Goal: Find specific page/section: Find specific page/section

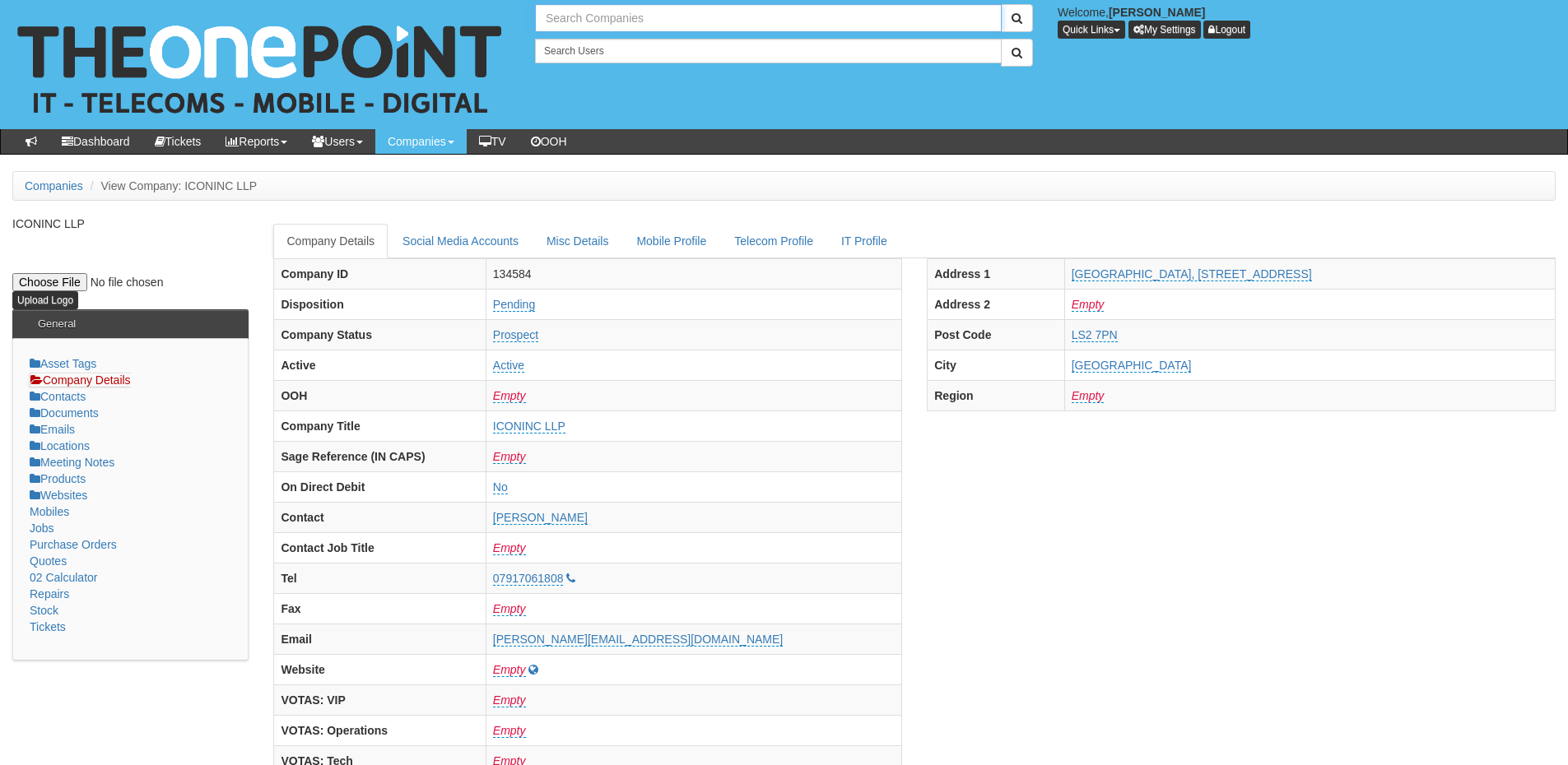
click at [557, 30] on input "text" at bounding box center [768, 18] width 467 height 28
click at [567, 17] on input "think360" at bounding box center [768, 18] width 467 height 28
click at [588, 44] on link "Think 360" at bounding box center [768, 45] width 463 height 24
type input "Think 360"
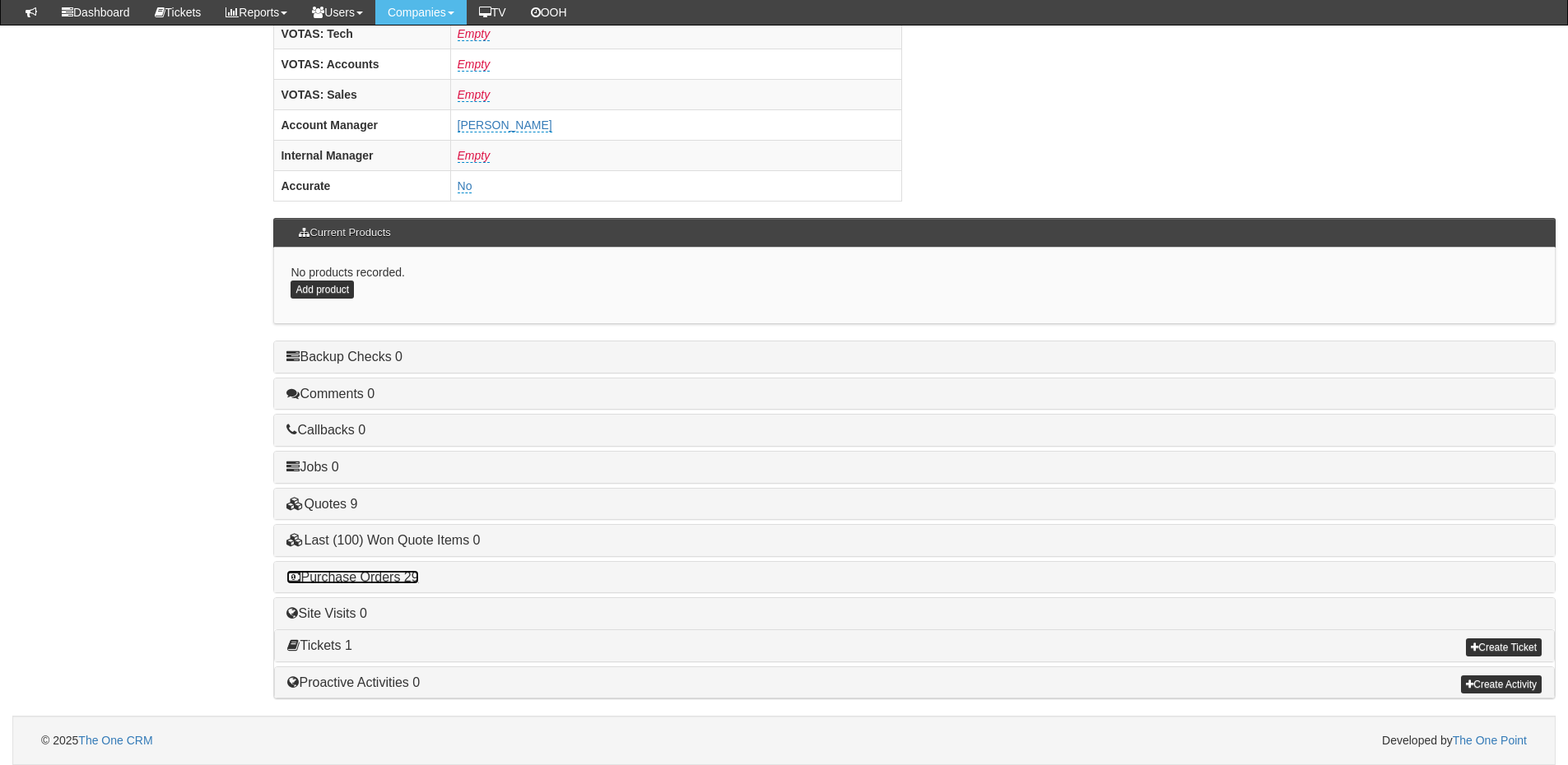
click at [415, 581] on link "Purchase Orders 29" at bounding box center [352, 577] width 131 height 14
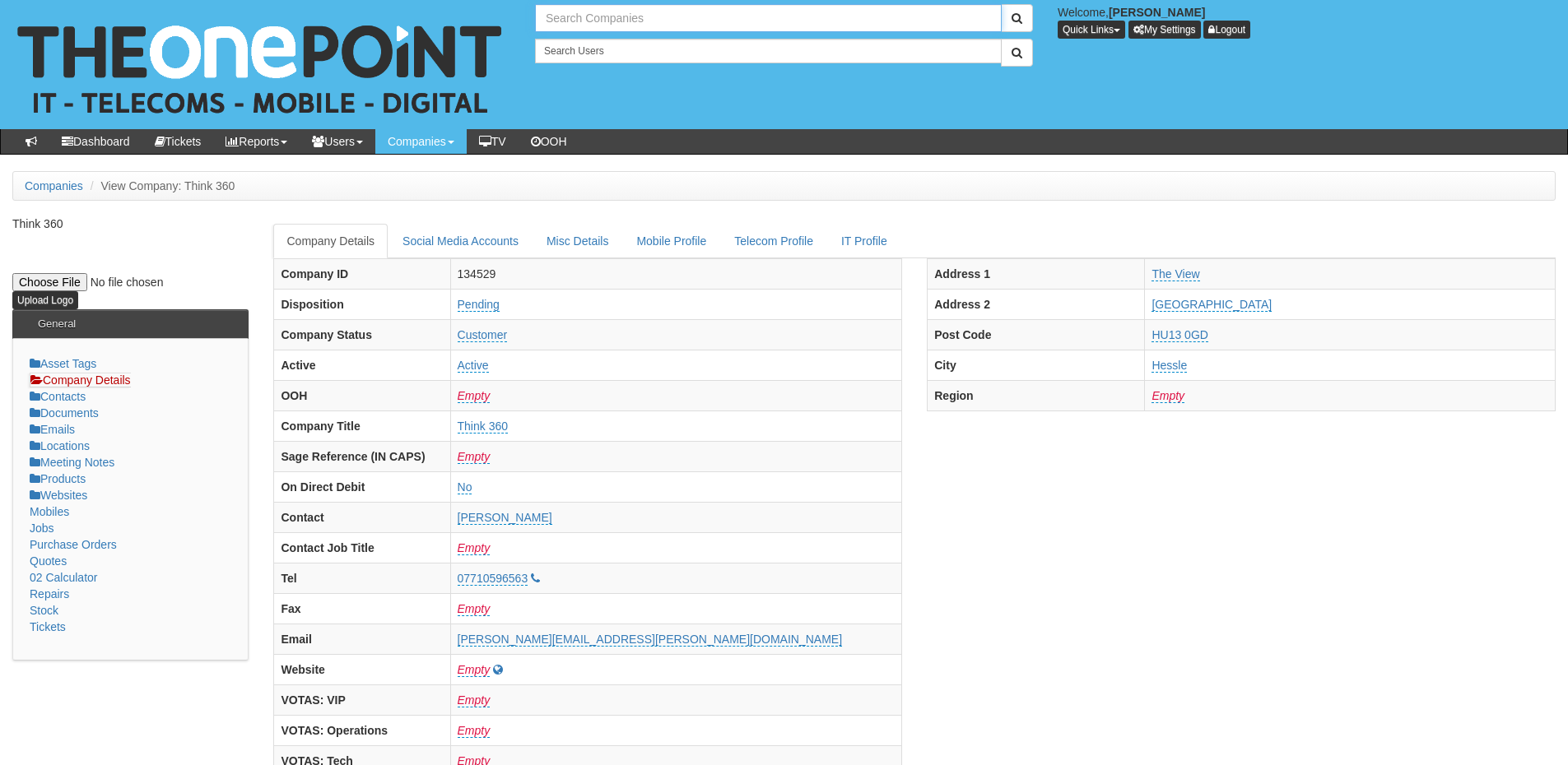
click at [577, 26] on input "text" at bounding box center [768, 18] width 467 height 28
click at [579, 39] on link "ICONINC LLP" at bounding box center [768, 45] width 463 height 24
type input "ICONINC LLP"
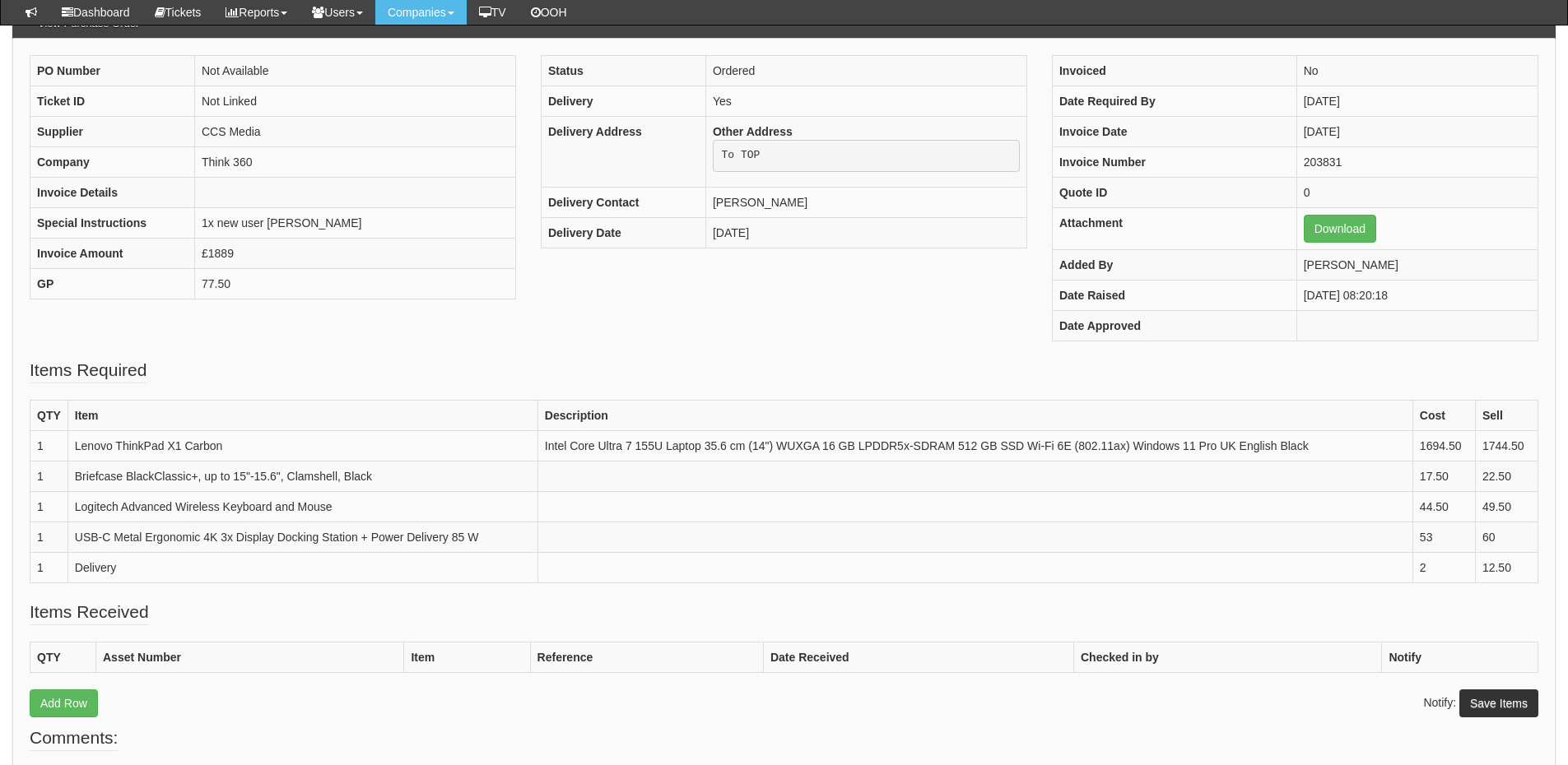
scroll to position [164, 0]
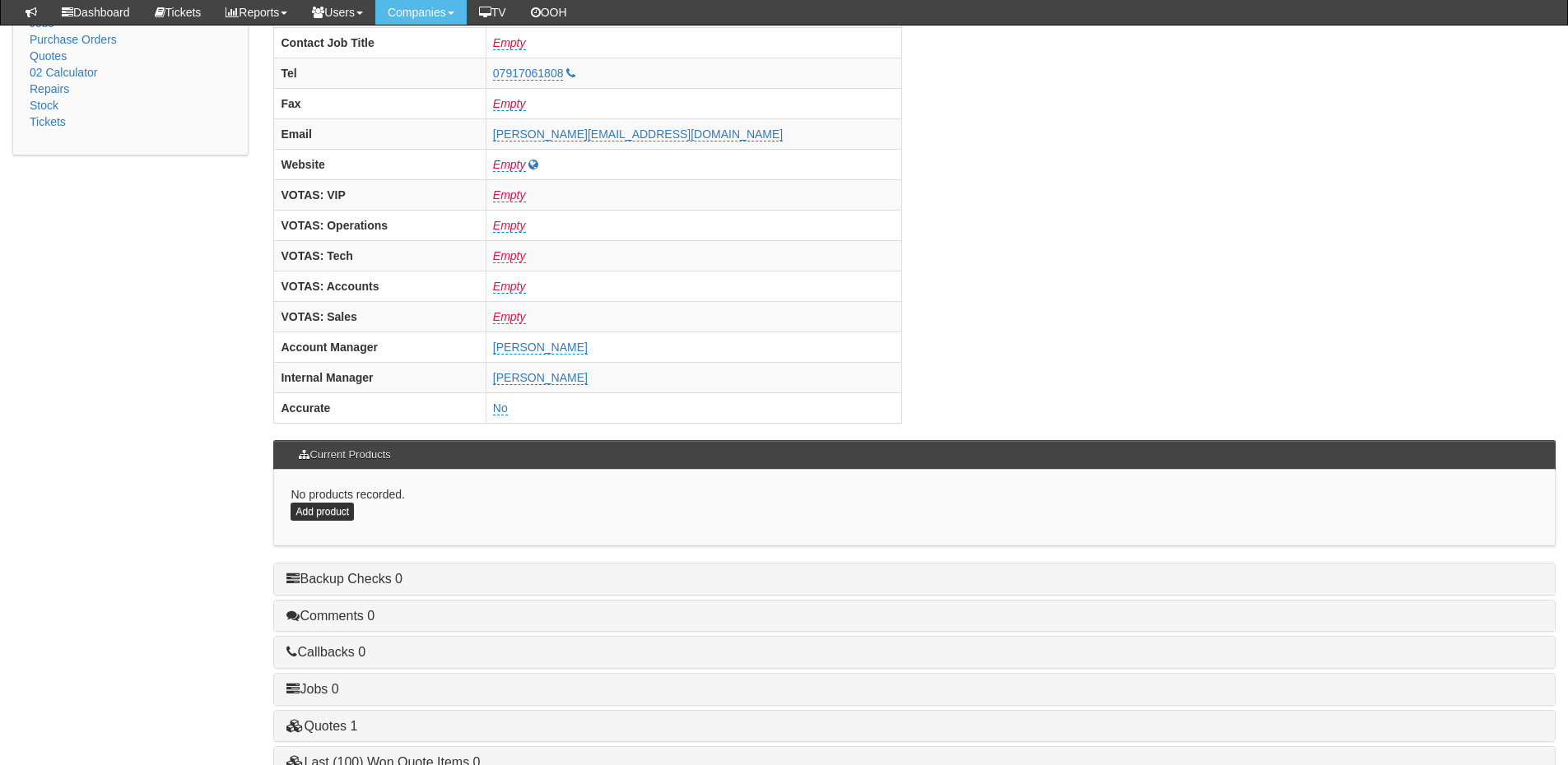
scroll to position [576, 0]
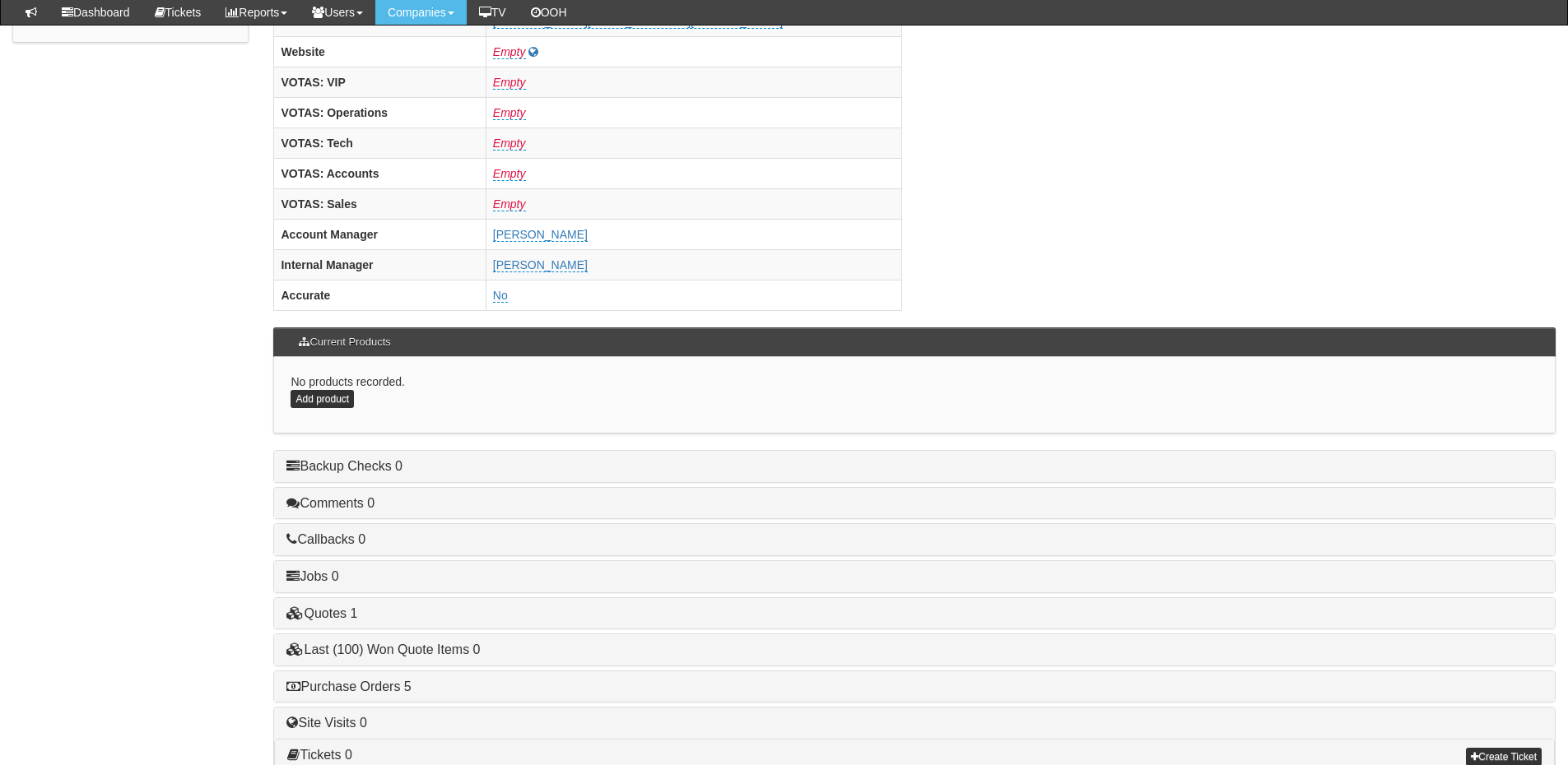
click at [387, 680] on h4 "Purchase Orders 5" at bounding box center [915, 688] width 1256 height 15
click at [402, 683] on link "Purchase Orders 5" at bounding box center [349, 687] width 125 height 14
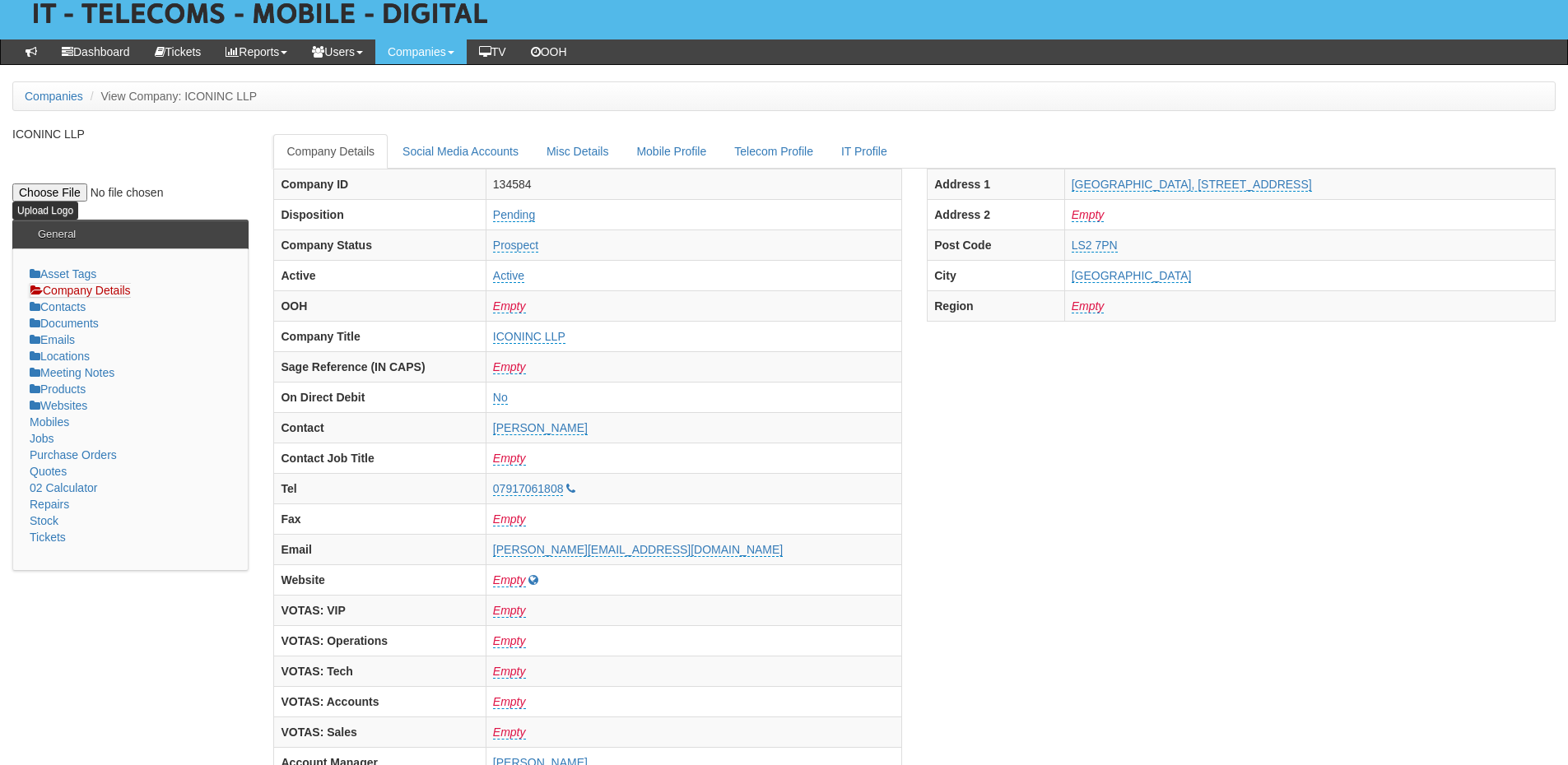
scroll to position [0, 0]
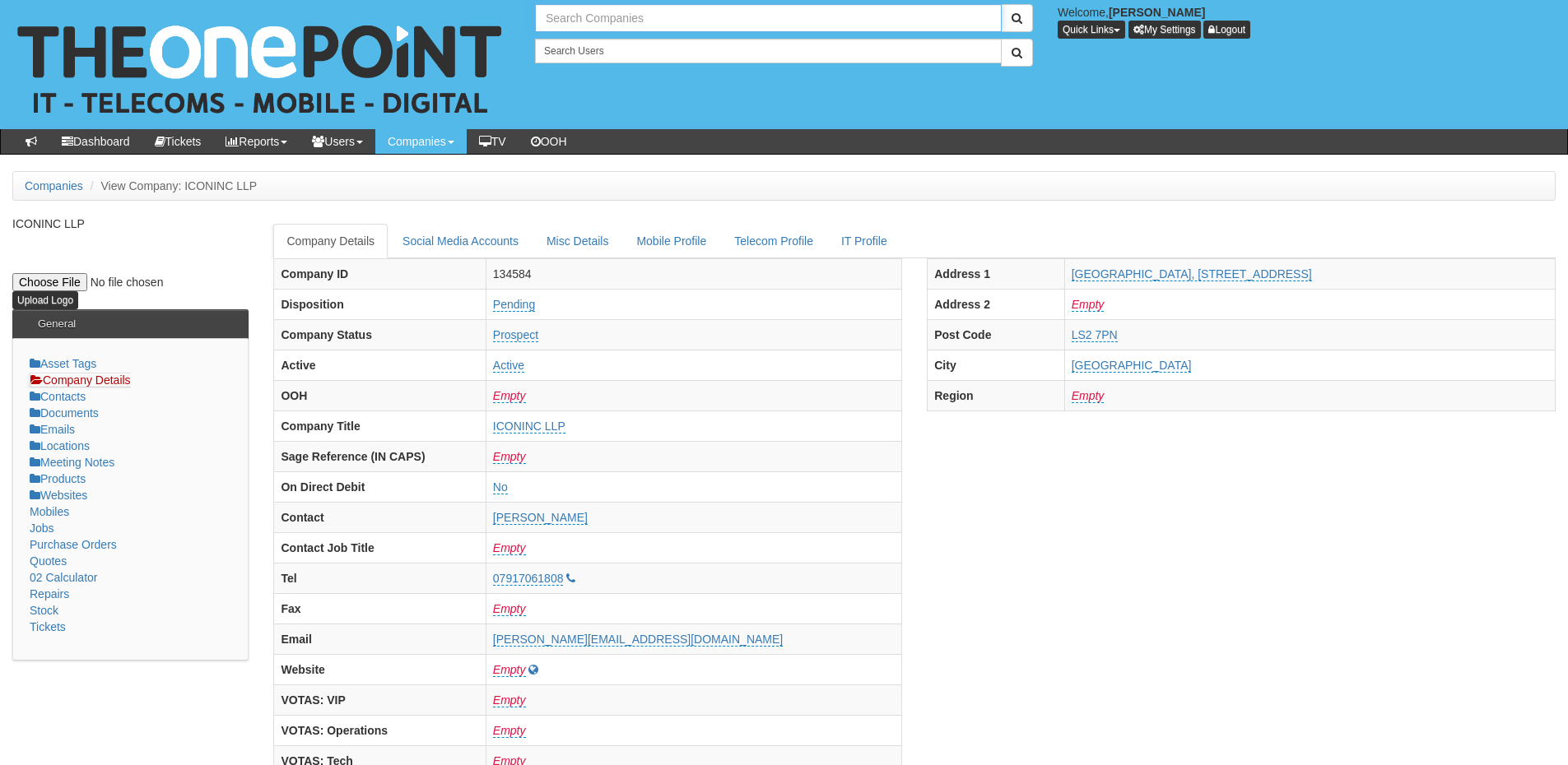
click at [589, 21] on input "text" at bounding box center [768, 18] width 467 height 28
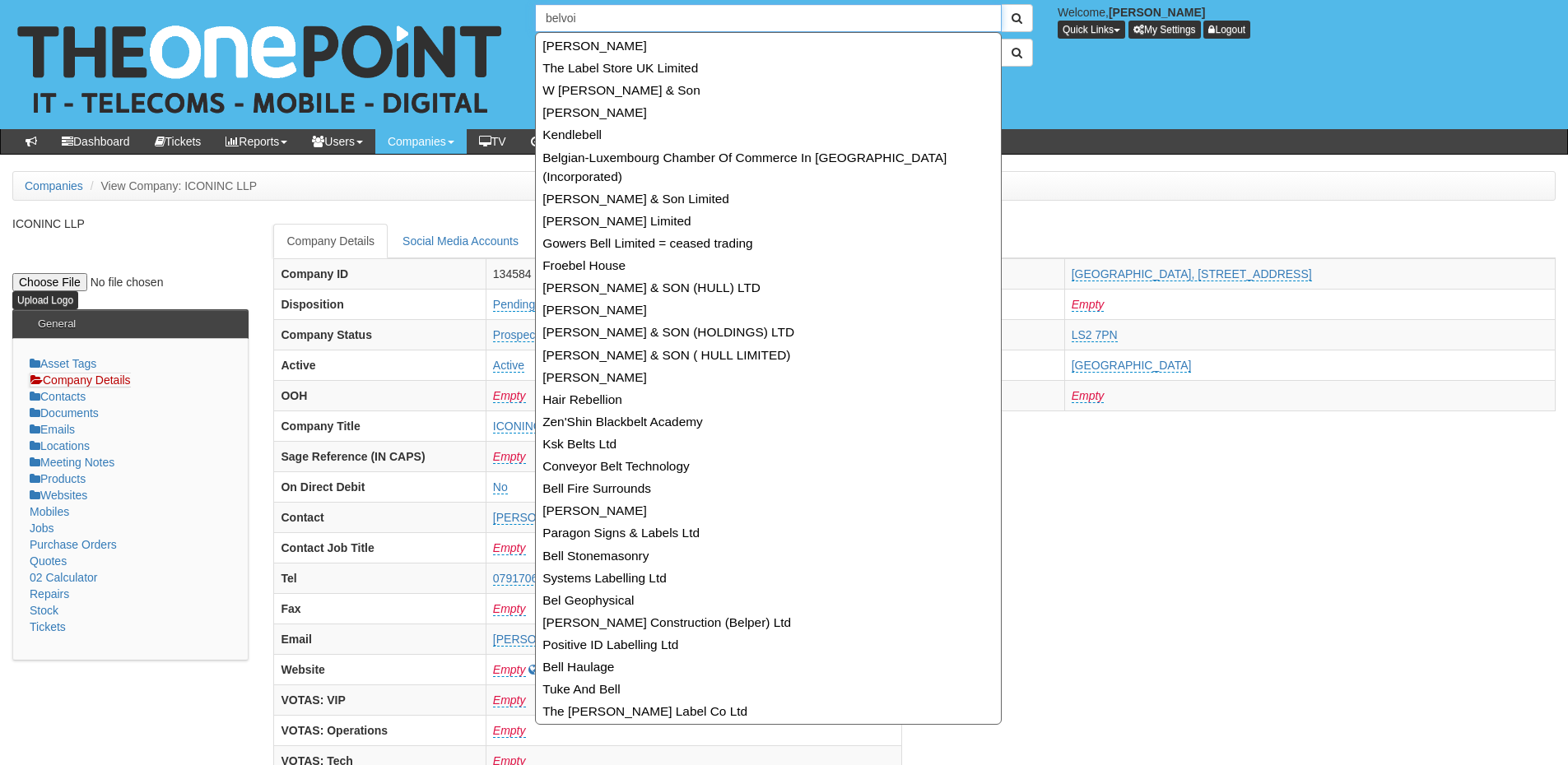
type input "belvoiu"
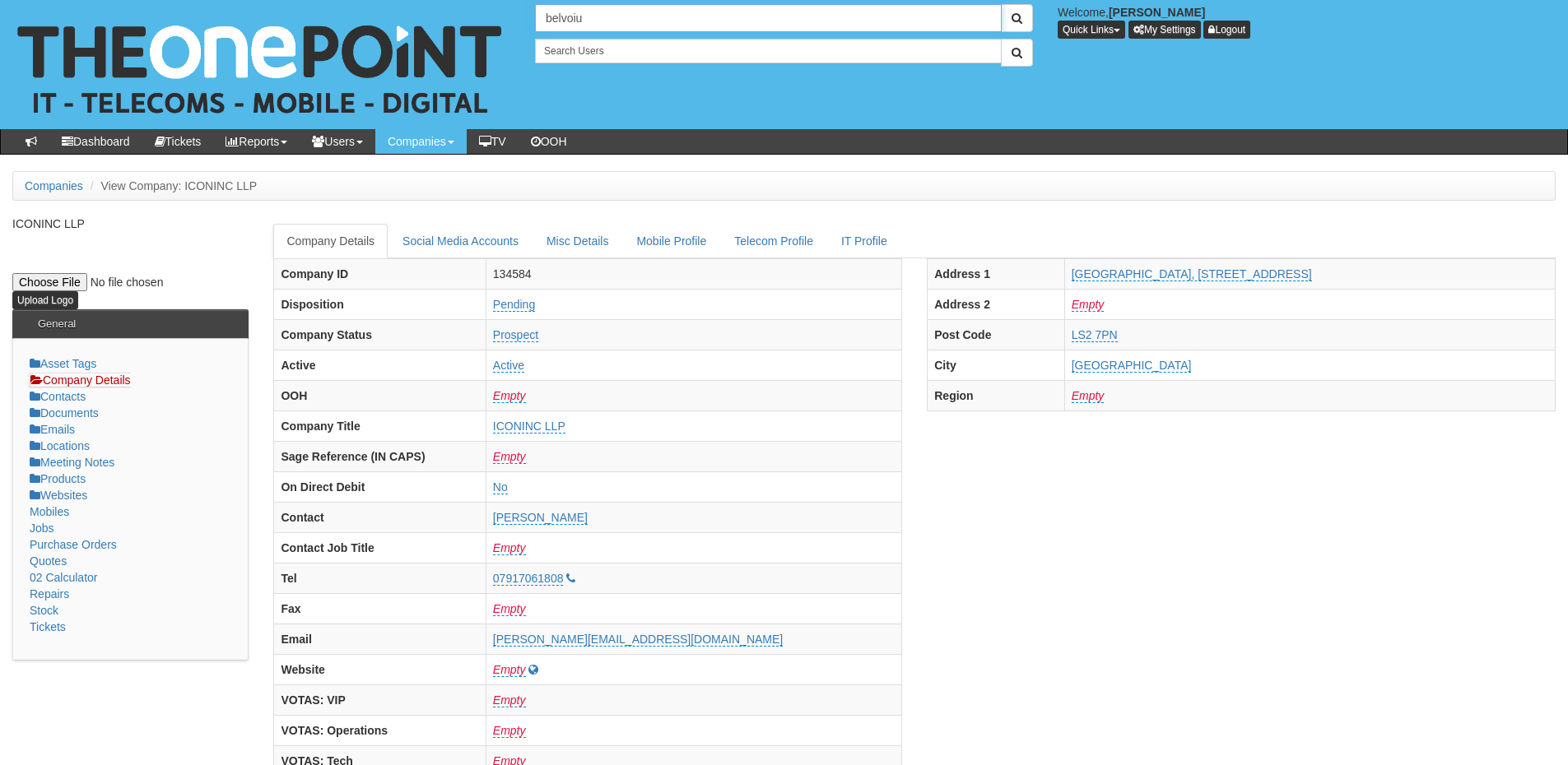
drag, startPoint x: 589, startPoint y: 20, endPoint x: 476, endPoint y: 18, distance: 113.0
click at [476, 18] on div "No search results. belvoiu Welcome, James Kaye Quick Links Add Appointment Appo…" at bounding box center [784, 64] width 1593 height 129
type input "Search Companies"
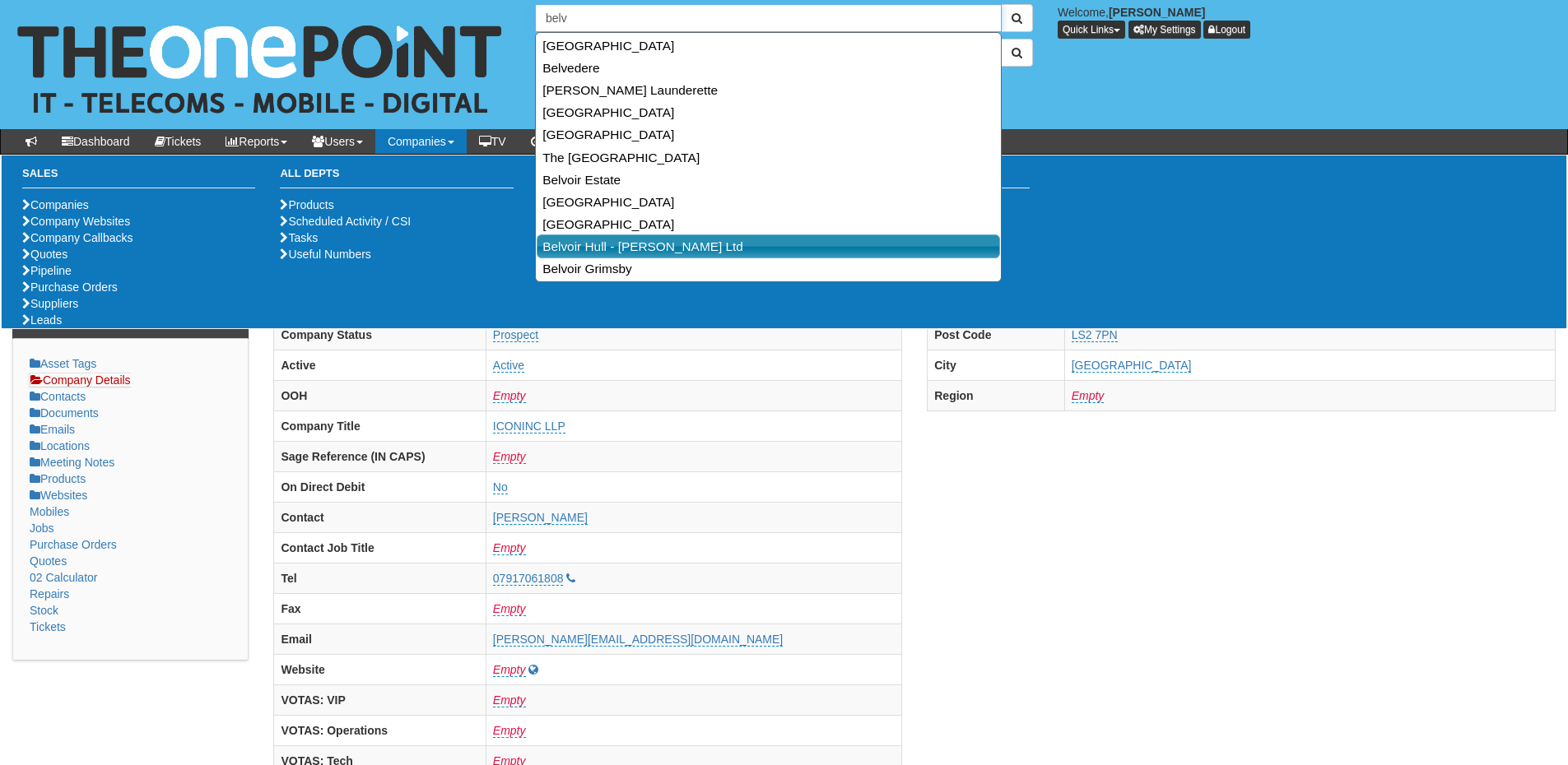
click at [614, 238] on link "Belvoir Hull - MK Aujla Ltd" at bounding box center [768, 247] width 463 height 24
type input "Belvoir Hull - MK Aujla Ltd"
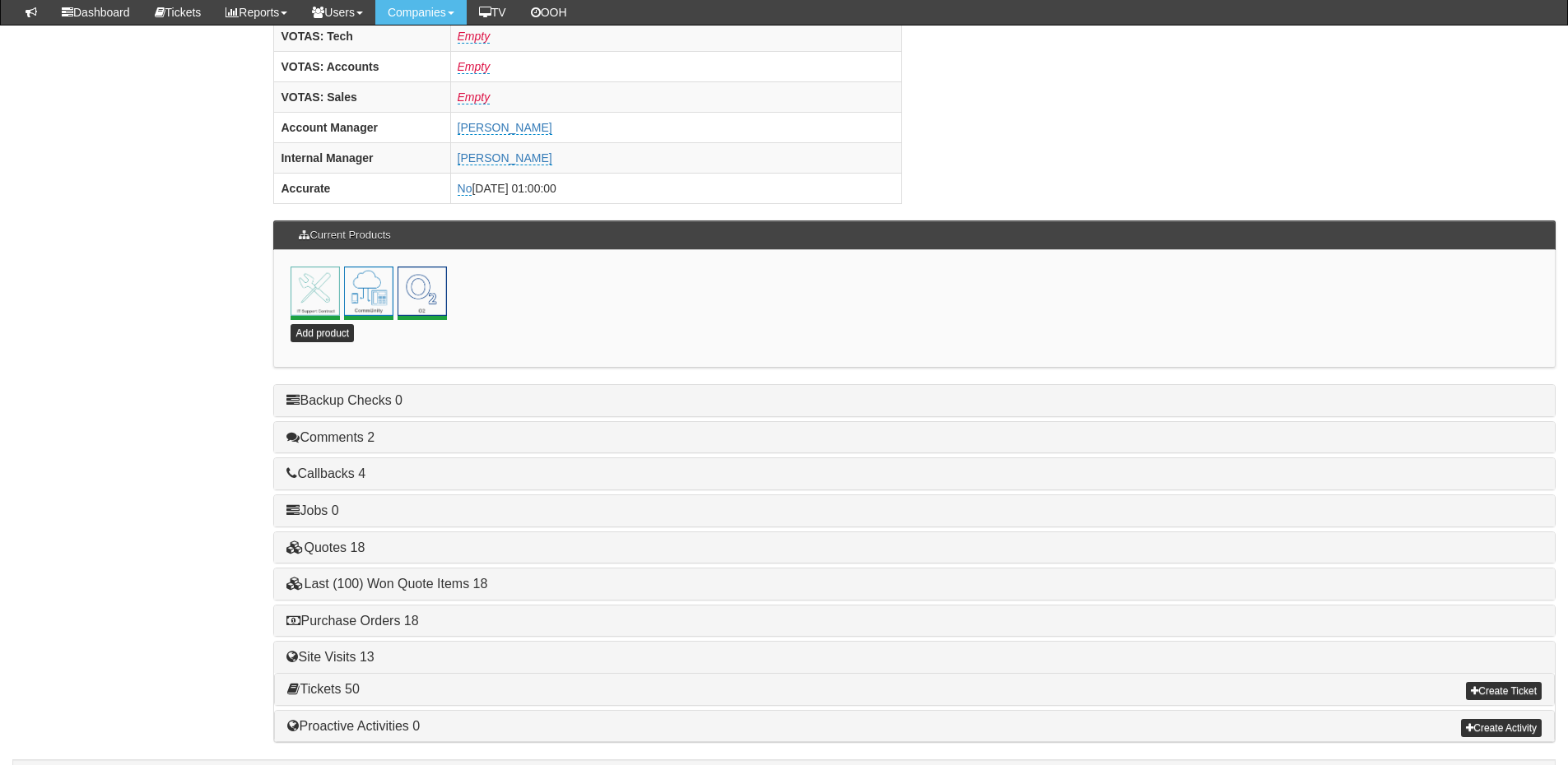
scroll to position [715, 0]
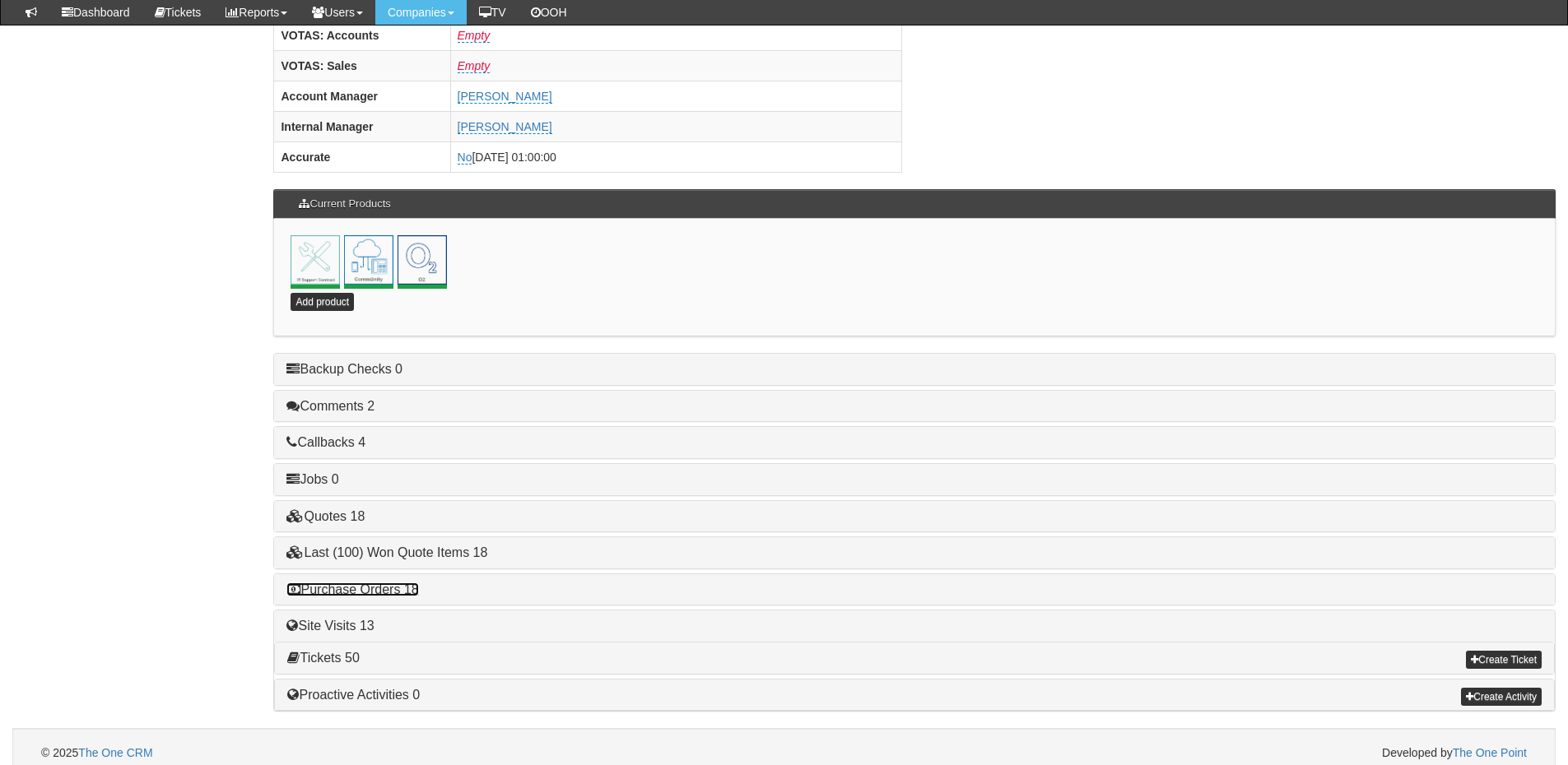
click at [387, 584] on link "Purchase Orders 18" at bounding box center [352, 589] width 131 height 14
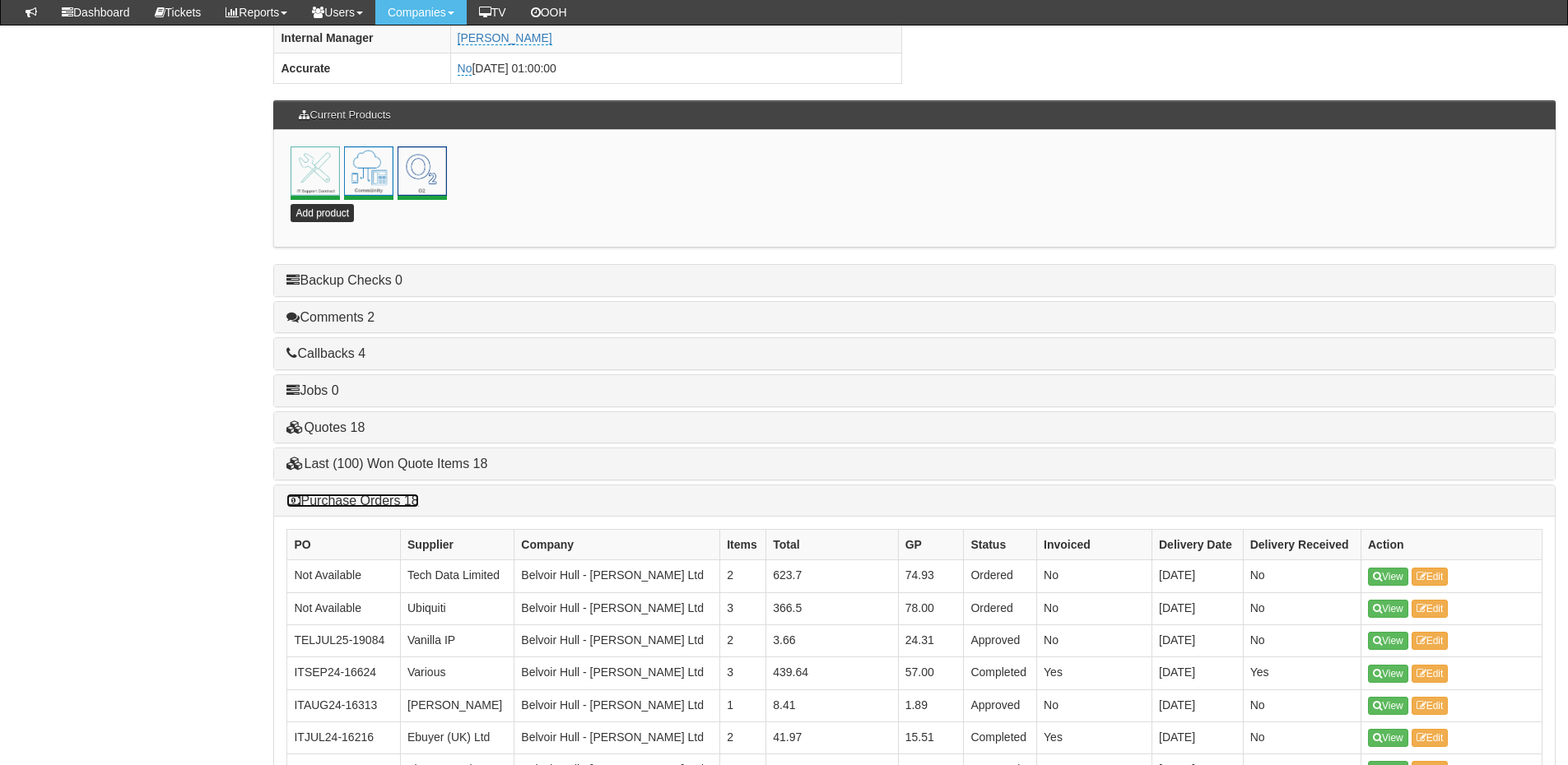
scroll to position [879, 0]
